Goal: Task Accomplishment & Management: Use online tool/utility

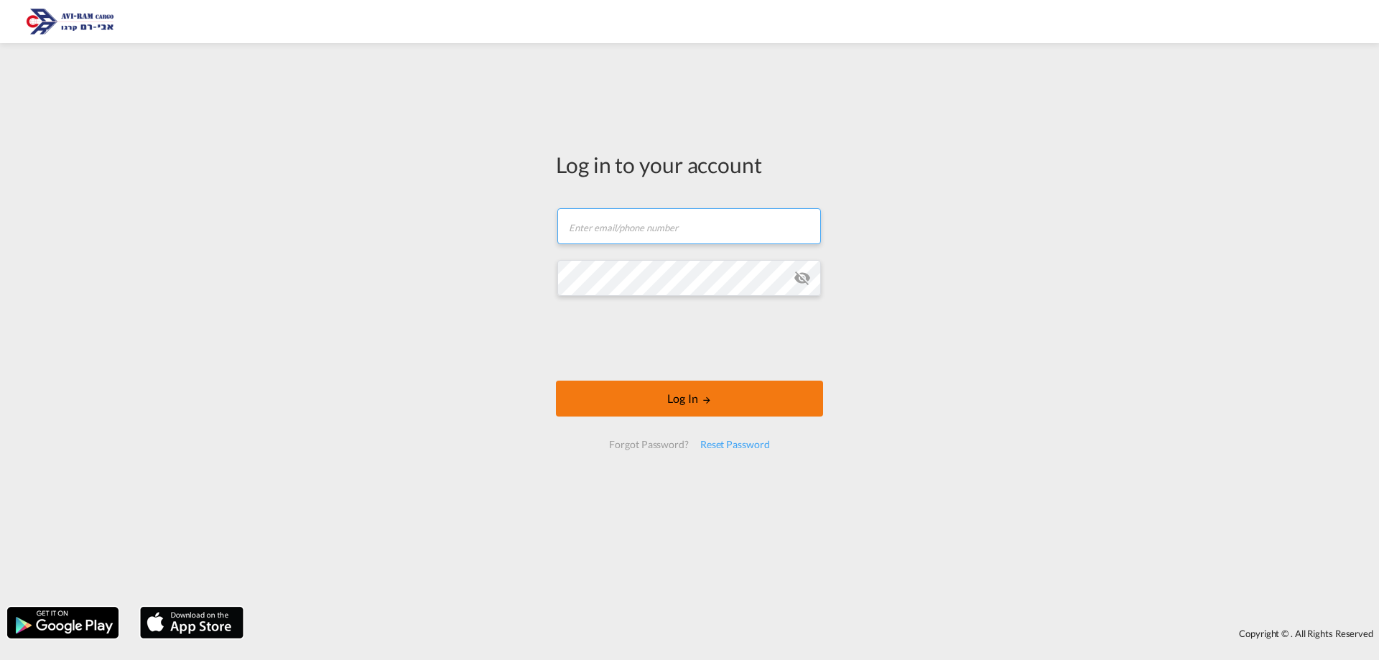
type input "[EMAIL_ADDRESS][DOMAIN_NAME]"
click at [724, 396] on button "Log In" at bounding box center [689, 399] width 267 height 36
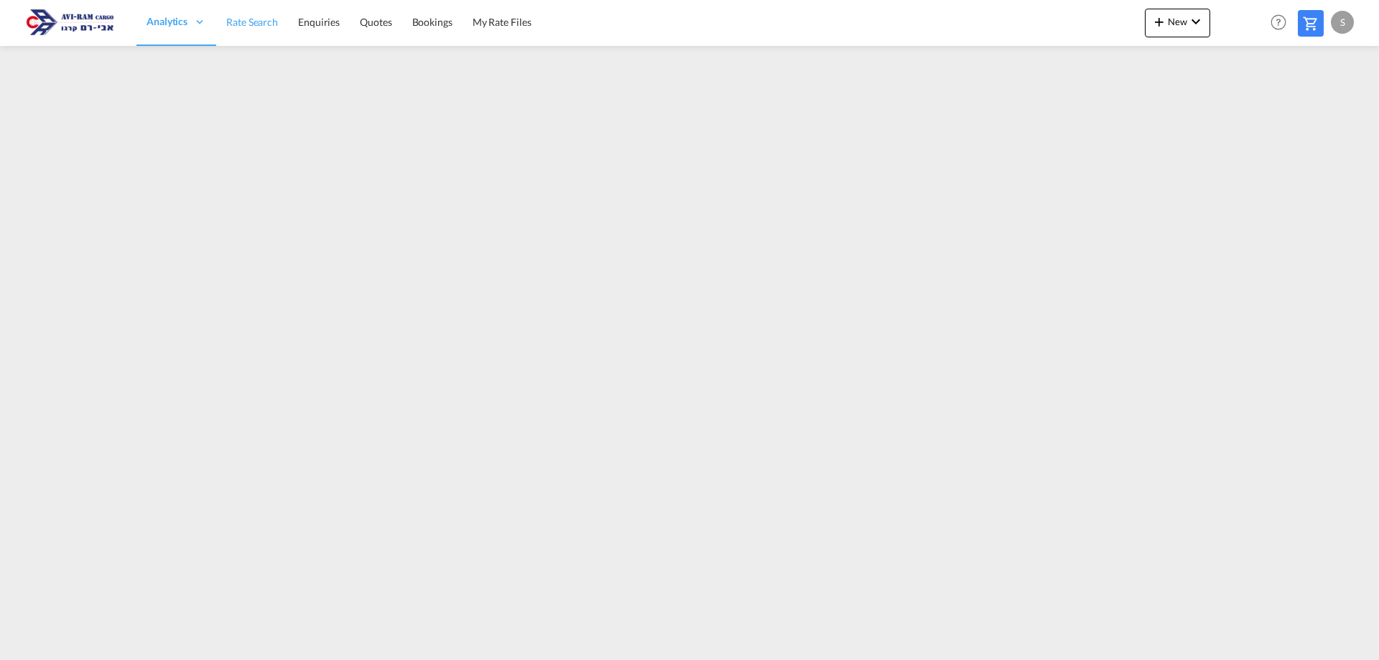
click at [231, 23] on span "Rate Search" at bounding box center [252, 22] width 52 height 12
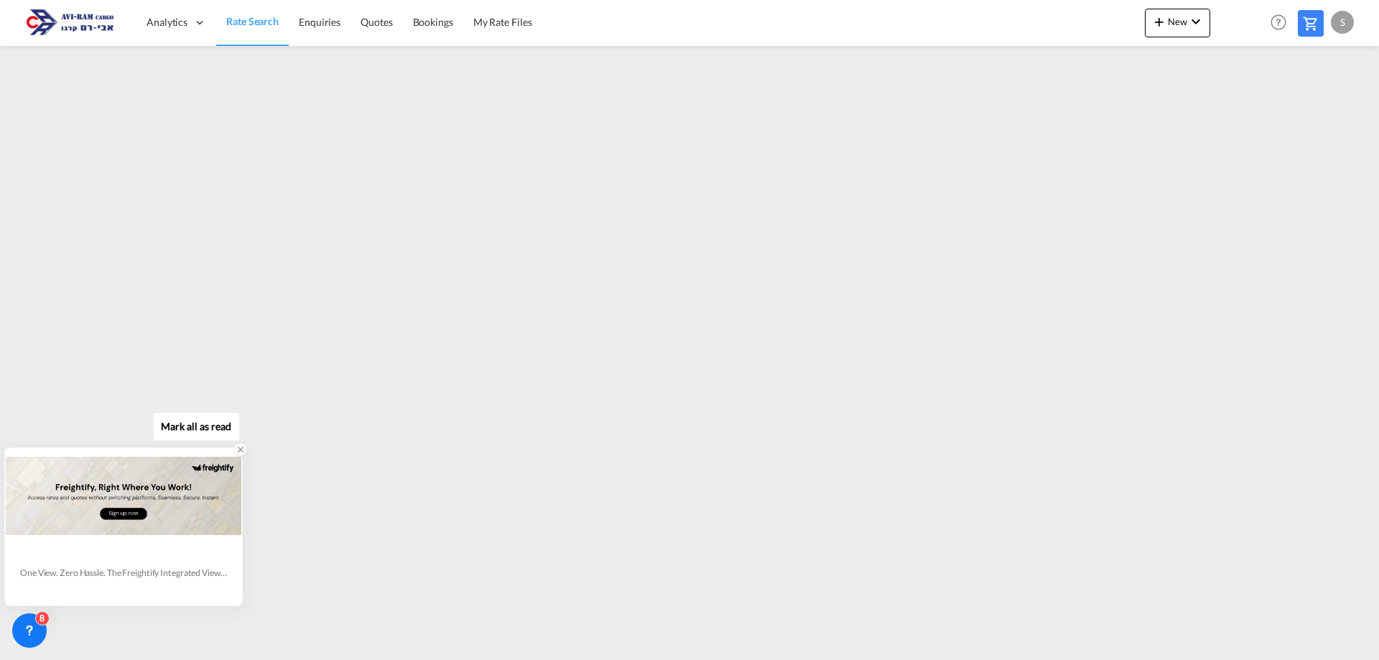
click at [240, 447] on icon at bounding box center [241, 450] width 10 height 10
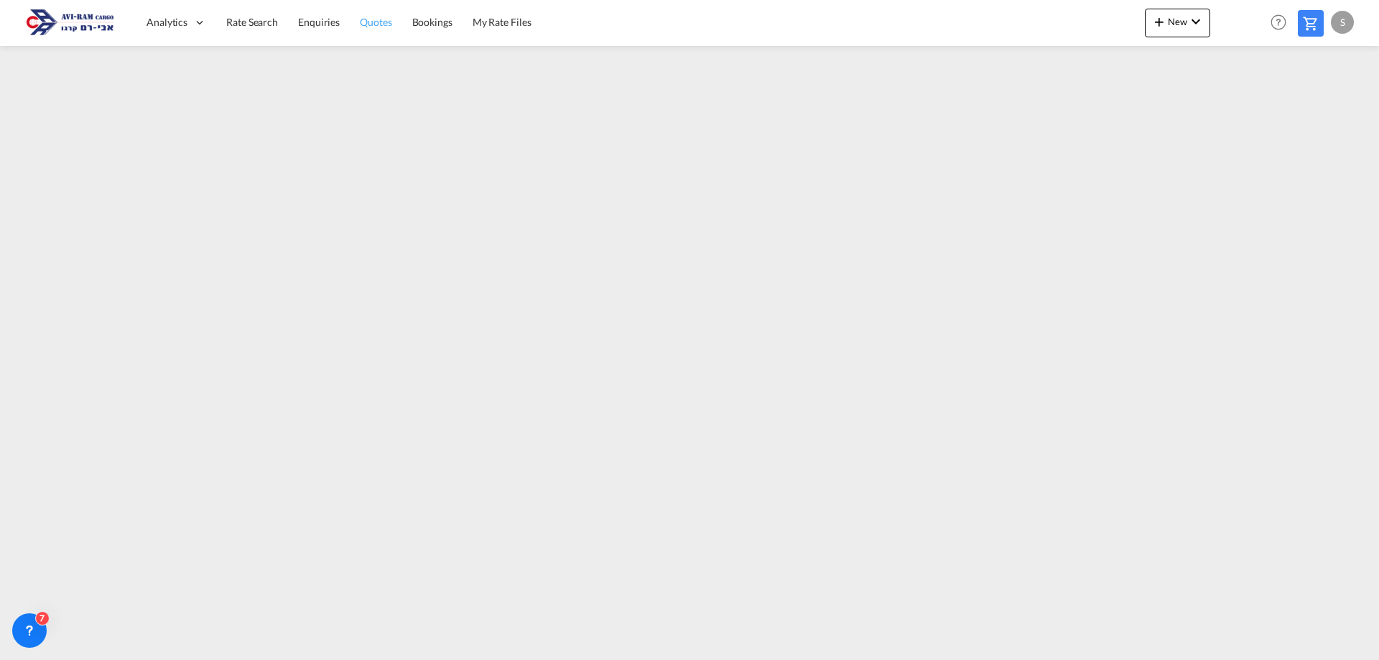
click at [368, 19] on span "Quotes" at bounding box center [376, 22] width 32 height 12
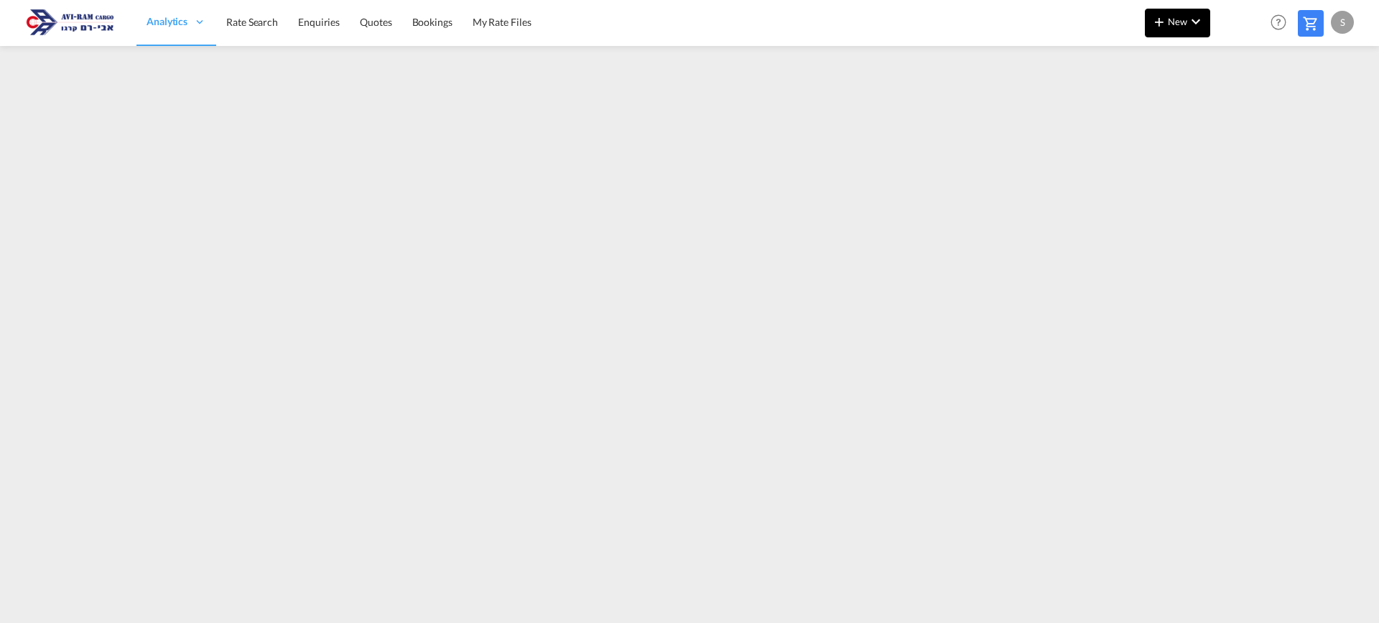
click at [1191, 27] on md-icon "icon-chevron-down" at bounding box center [1195, 21] width 17 height 17
click at [1245, 105] on span "Ratesheet" at bounding box center [1237, 107] width 16 height 29
click at [237, 20] on span "Rate Search" at bounding box center [252, 22] width 52 height 12
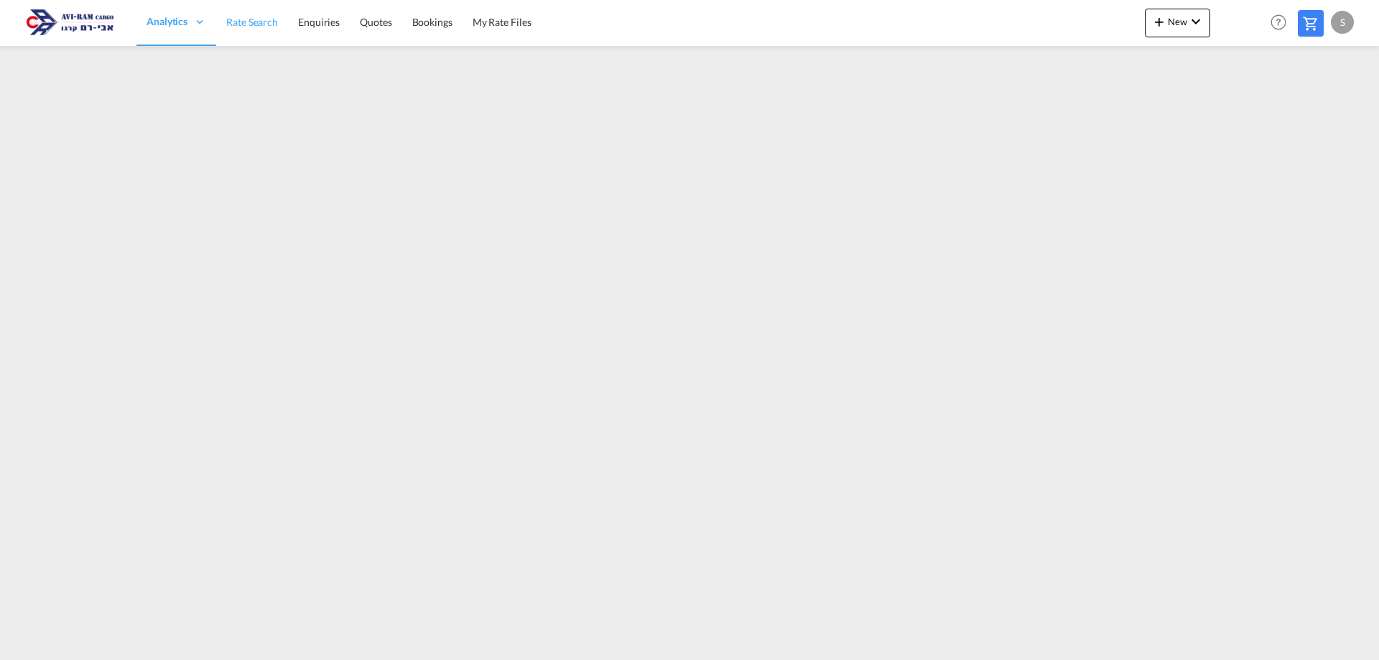
click at [272, 24] on span "Rate Search" at bounding box center [252, 22] width 52 height 12
click at [367, 20] on span "Quotes" at bounding box center [376, 22] width 32 height 12
